Goal: Task Accomplishment & Management: Manage account settings

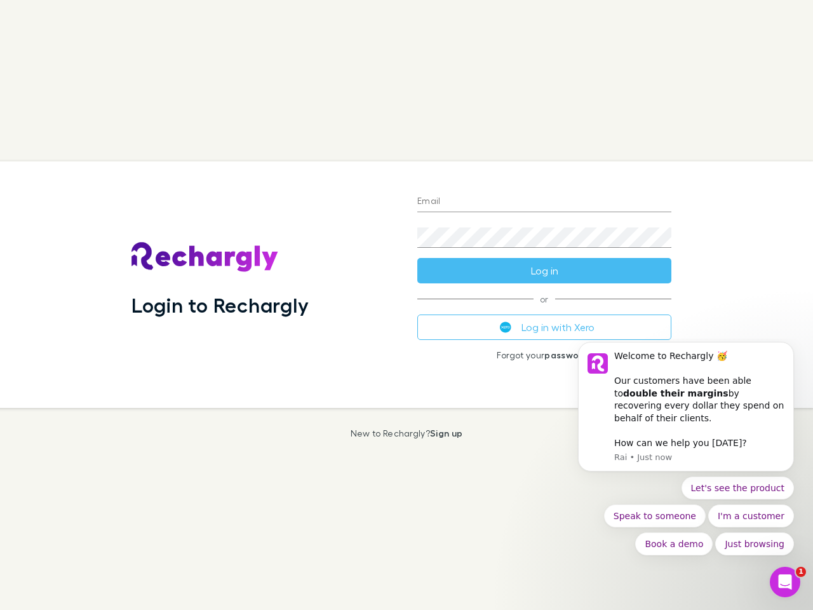
click at [407, 305] on div "Login to Rechargly" at bounding box center [264, 284] width 286 height 246
click at [544, 202] on input "Email" at bounding box center [544, 202] width 254 height 20
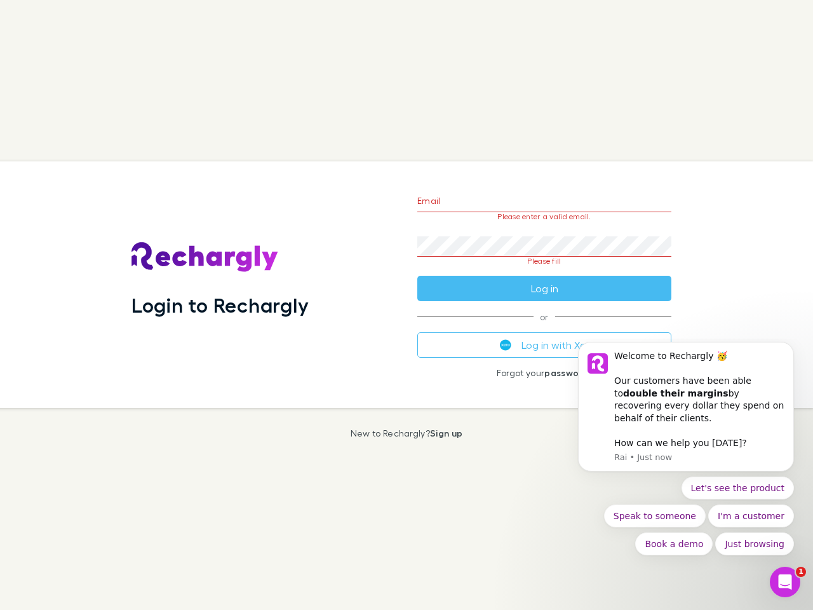
click at [544, 271] on form "Email Please enter a valid email. Password Please fill Log in" at bounding box center [544, 241] width 254 height 119
click at [544, 327] on div "Email Please enter a valid email. Password Please fill Log in or Log in with Xe…" at bounding box center [544, 284] width 274 height 246
click at [686, 413] on div "Welcome to Rechargly 🥳 ​ Our customers have been able to double their margins b…" at bounding box center [699, 387] width 170 height 75
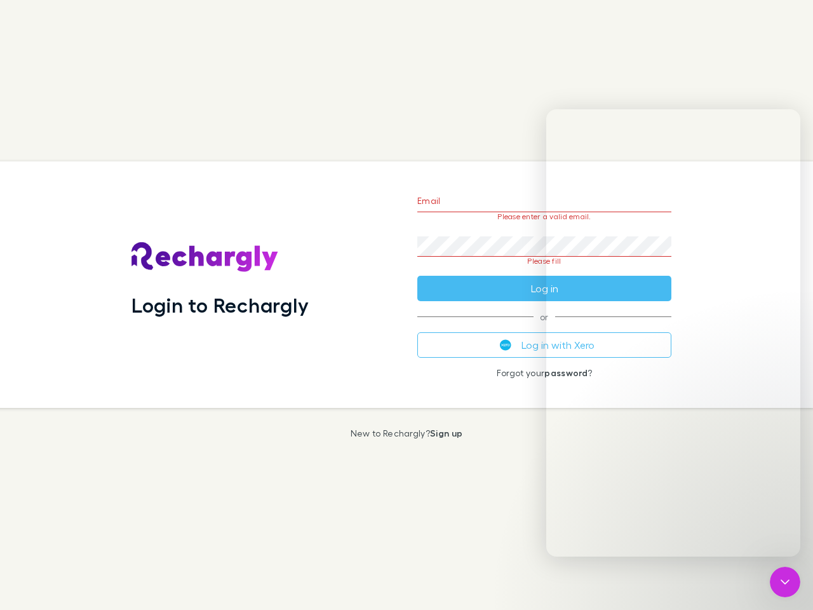
click at [797, 358] on div "Login to Rechargly Email Please enter a valid email. Password Please fill Log i…" at bounding box center [401, 284] width 823 height 246
